Goal: Information Seeking & Learning: Learn about a topic

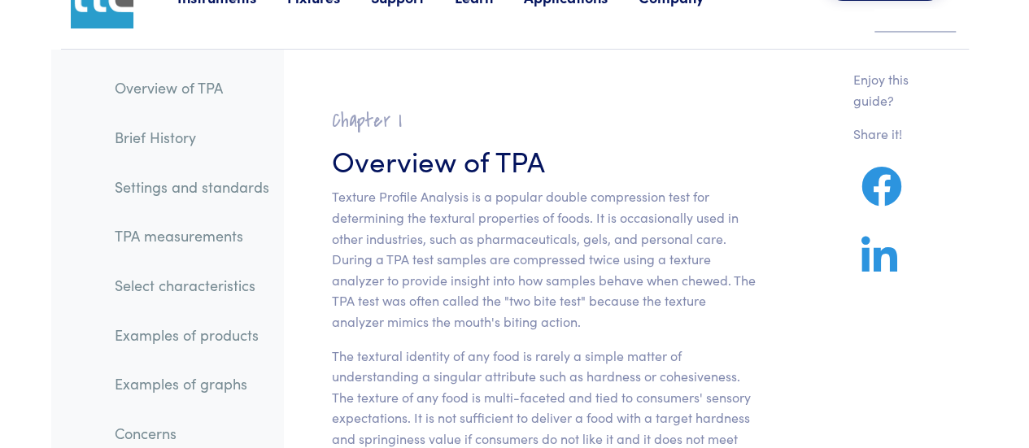
scroll to position [104, 0]
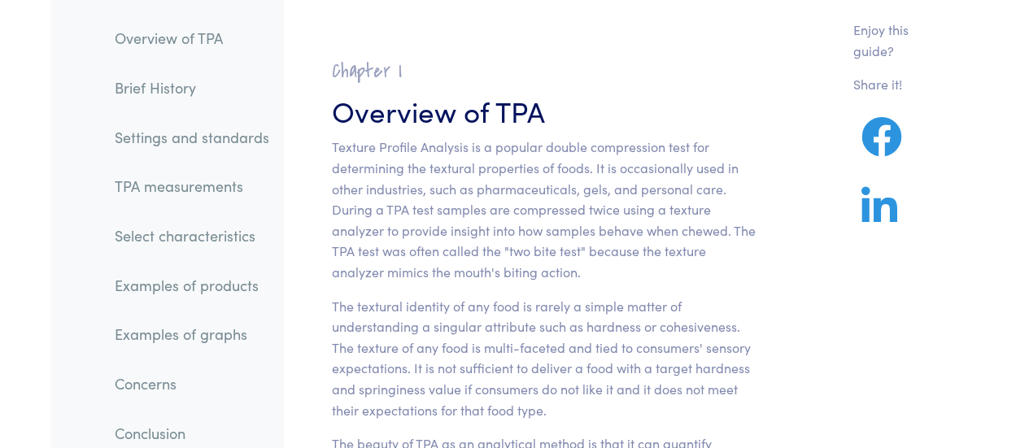
click at [164, 189] on link "TPA measurements" at bounding box center [192, 186] width 181 height 37
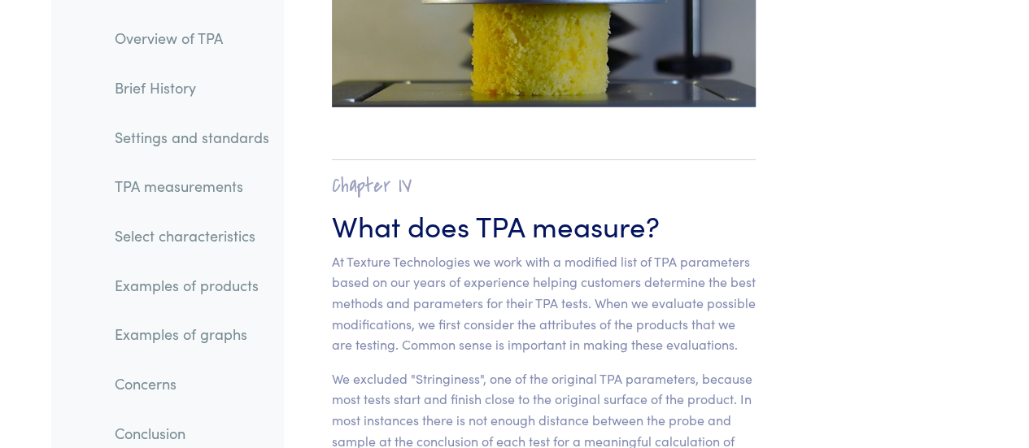
scroll to position [11531, 0]
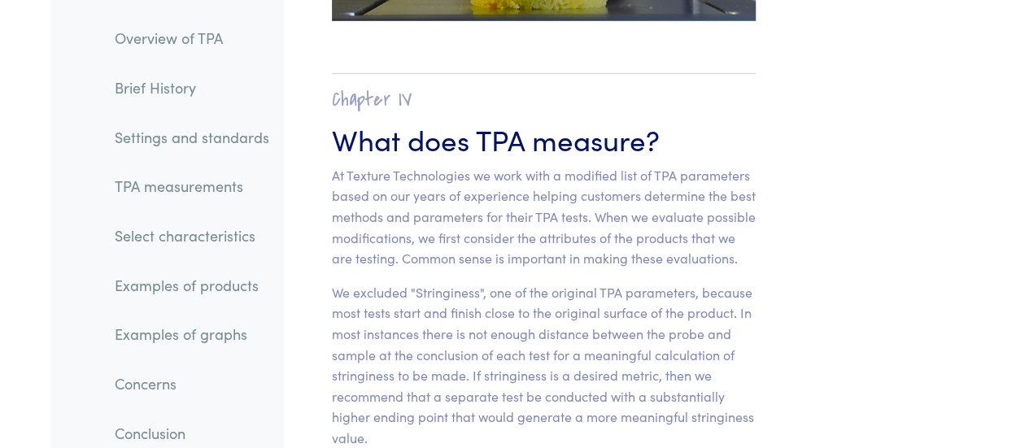
click at [185, 284] on link "Examples of products" at bounding box center [192, 285] width 181 height 37
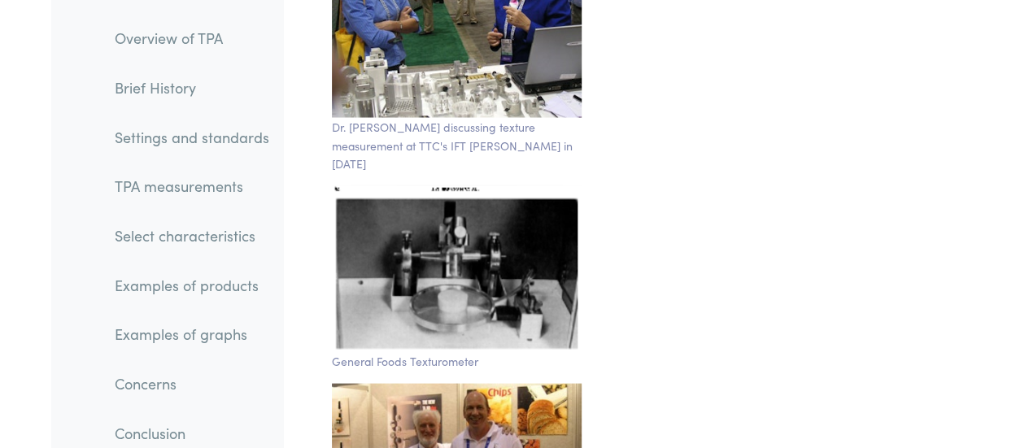
scroll to position [29306, 0]
click at [184, 342] on link "Examples of graphs" at bounding box center [192, 334] width 181 height 37
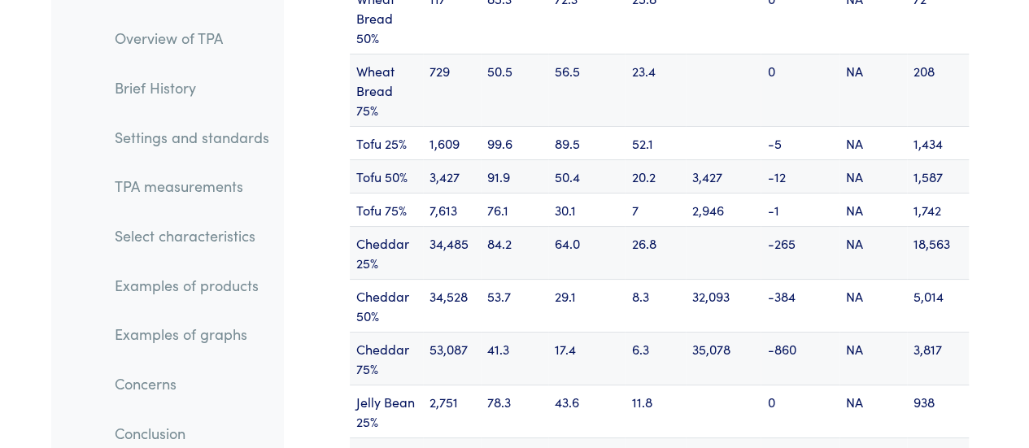
scroll to position [21293, 0]
